Goal: Information Seeking & Learning: Check status

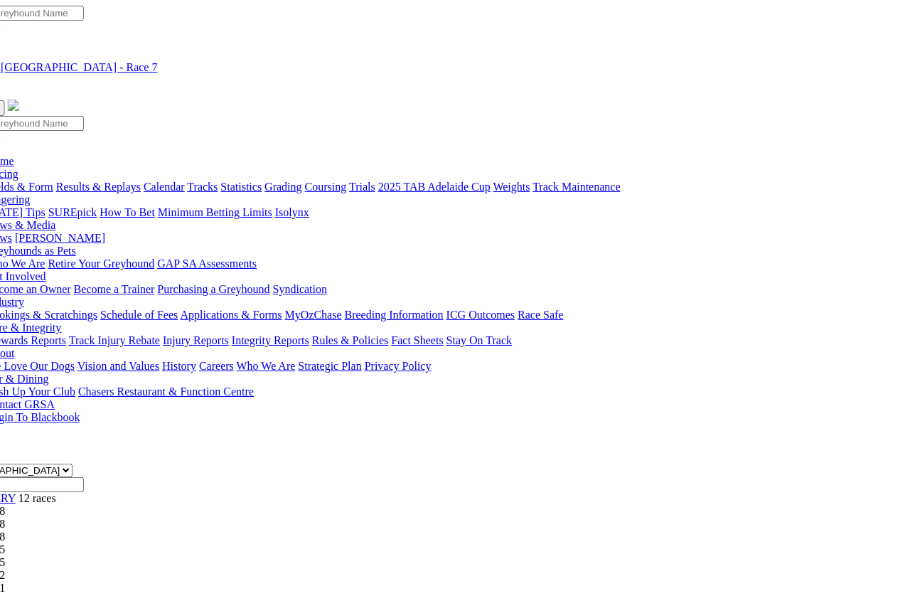
scroll to position [0, 49]
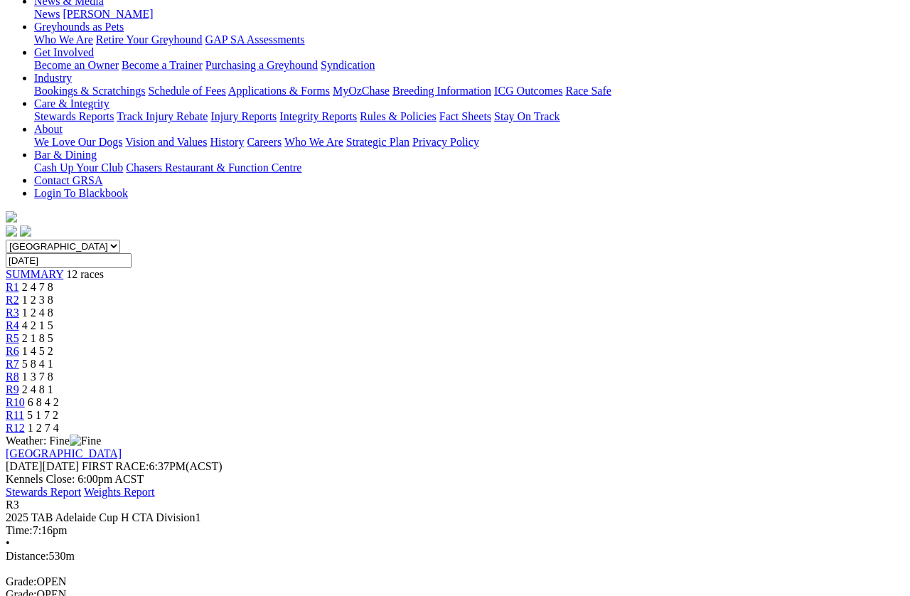
scroll to position [203, 0]
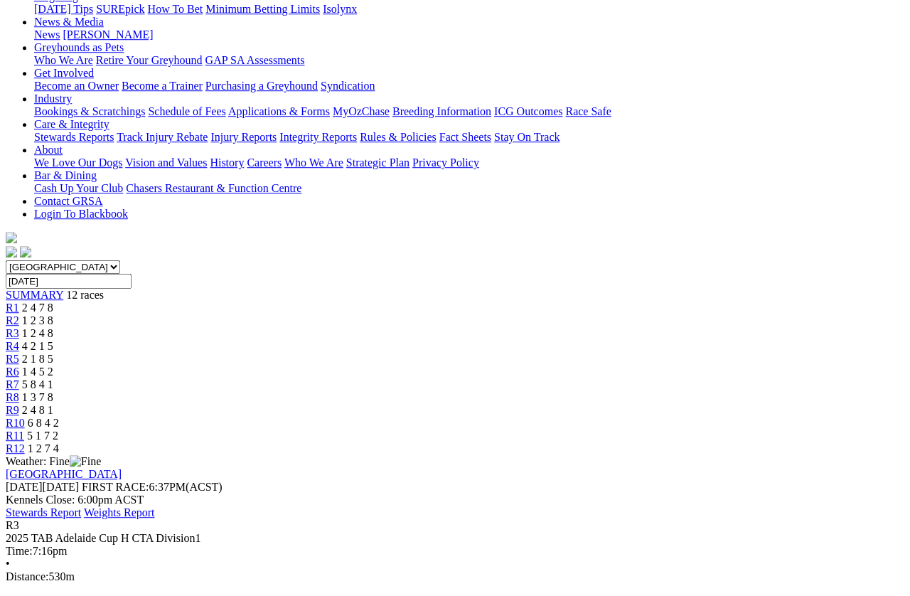
click at [19, 340] on span "R4" at bounding box center [13, 346] width 14 height 12
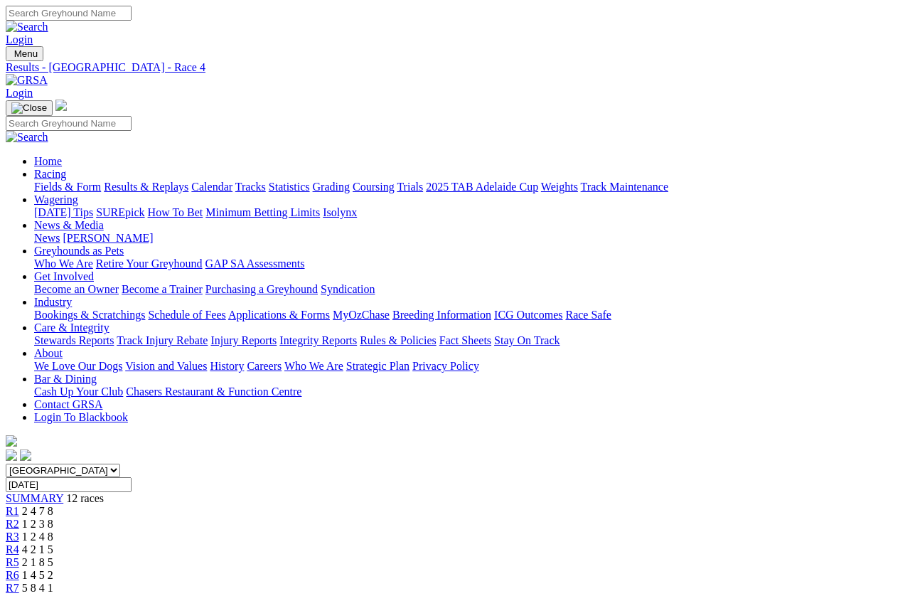
scroll to position [210, 0]
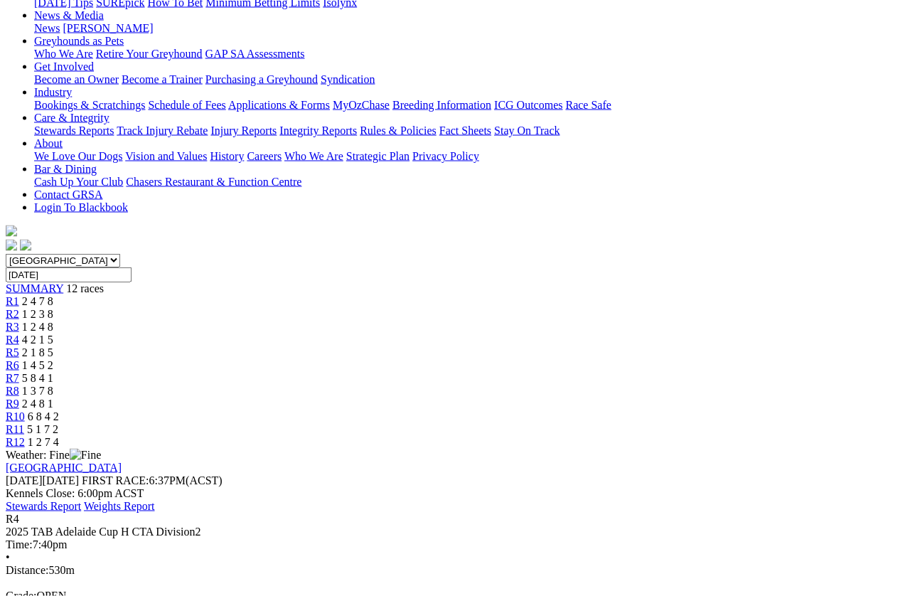
click at [19, 346] on link "R5" at bounding box center [13, 352] width 14 height 12
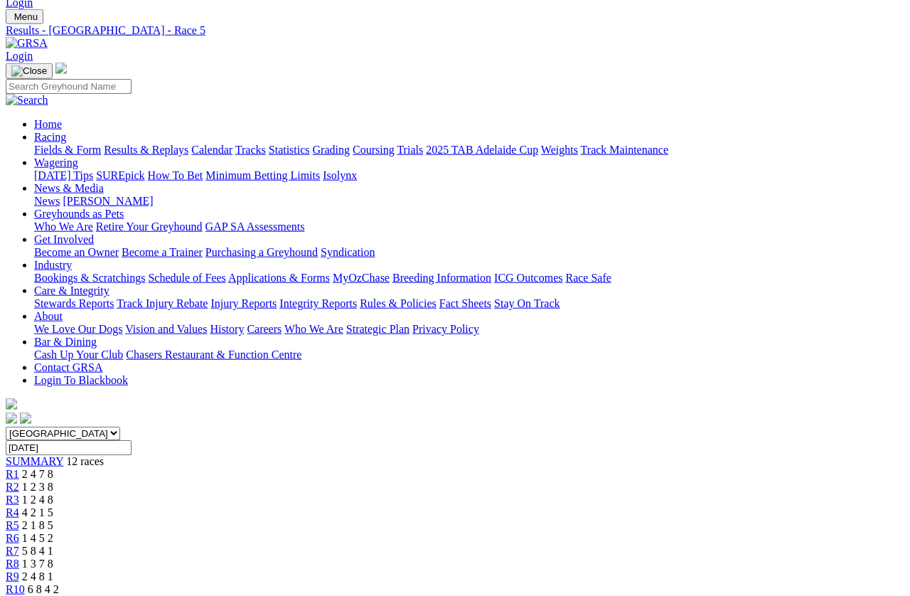
scroll to position [38, 0]
click at [19, 531] on link "R6" at bounding box center [13, 537] width 14 height 12
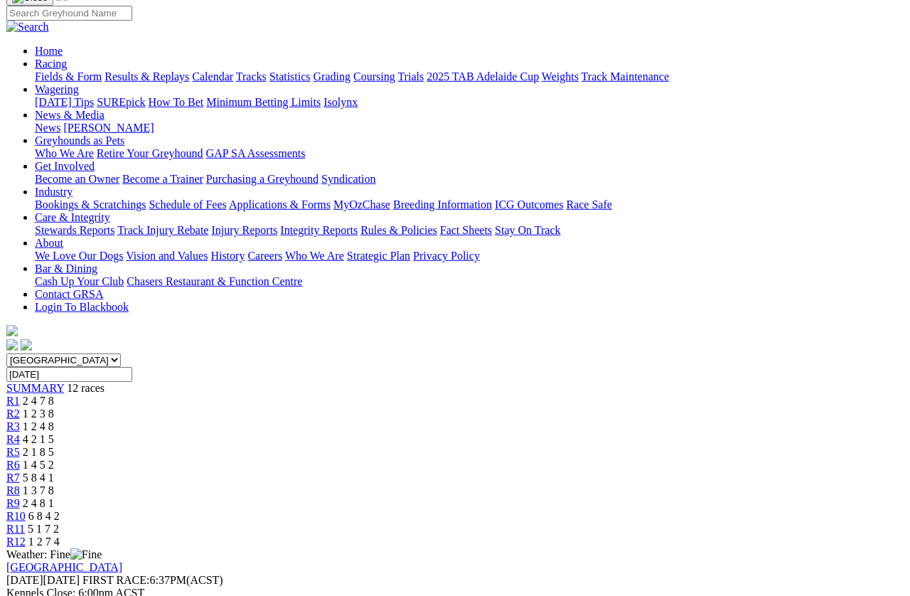
scroll to position [113, 0]
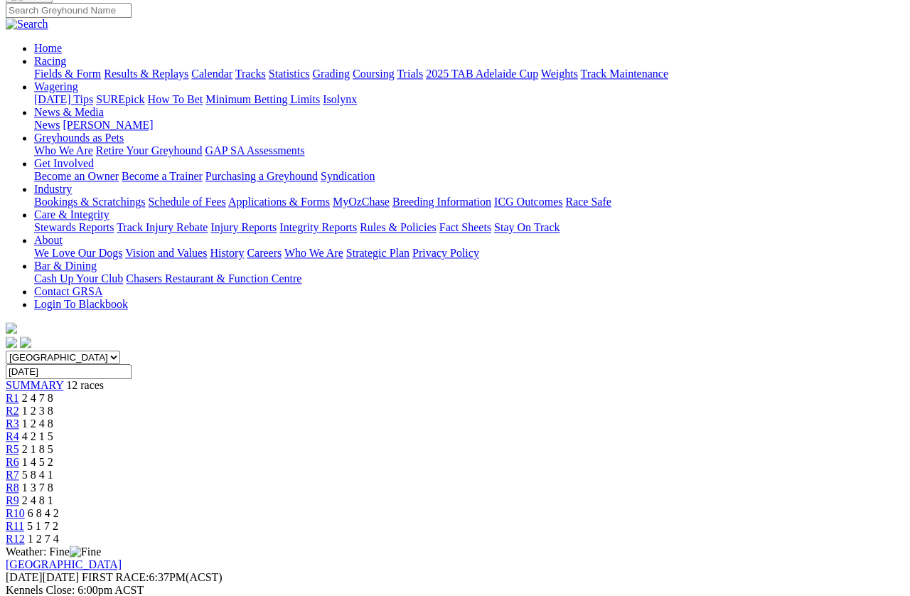
click at [19, 469] on span "R7" at bounding box center [13, 475] width 14 height 12
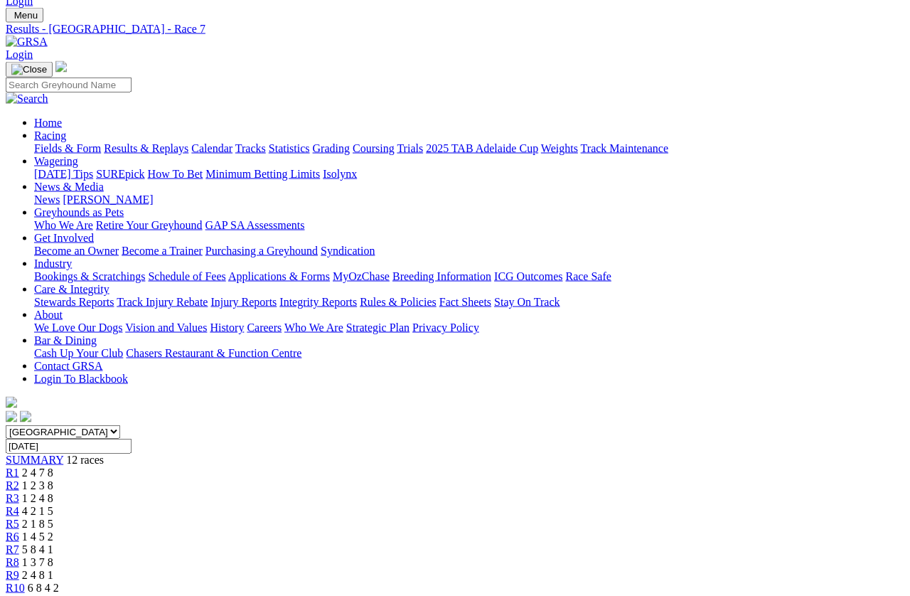
scroll to position [39, 0]
click at [19, 555] on link "R8" at bounding box center [13, 561] width 14 height 12
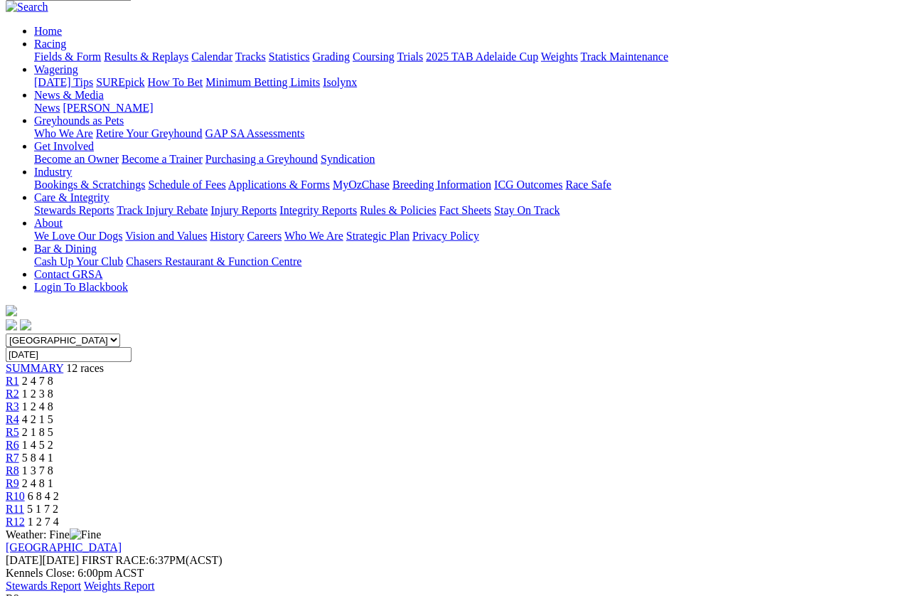
scroll to position [138, 0]
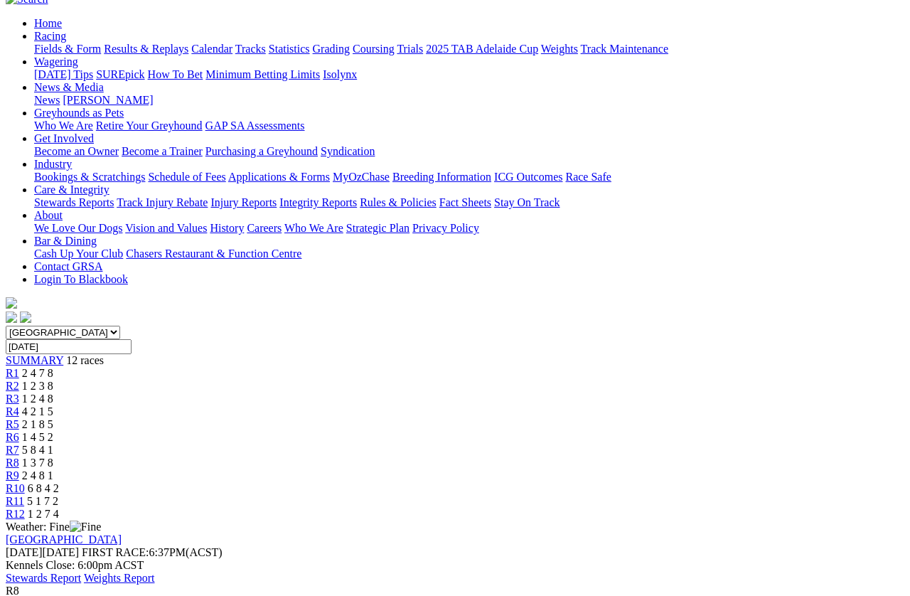
click at [19, 469] on link "R9" at bounding box center [13, 475] width 14 height 12
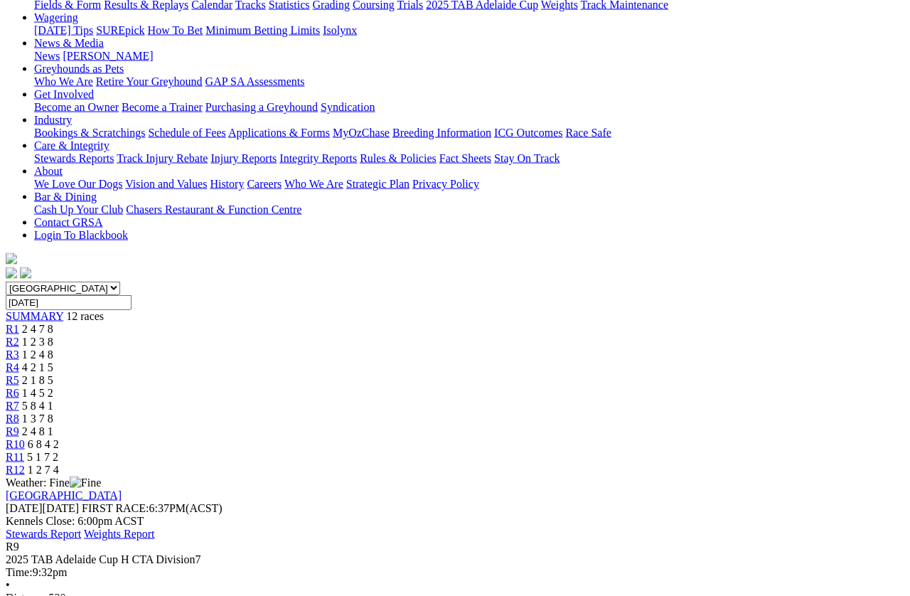
scroll to position [183, 0]
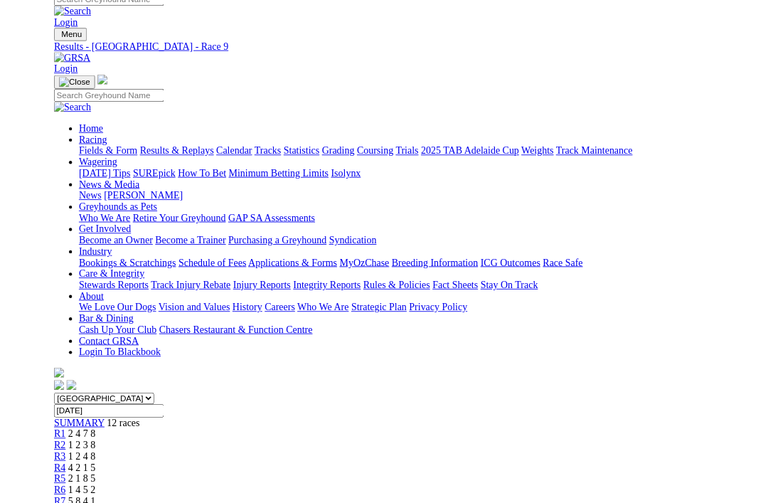
scroll to position [213, 0]
